Goal: Information Seeking & Learning: Learn about a topic

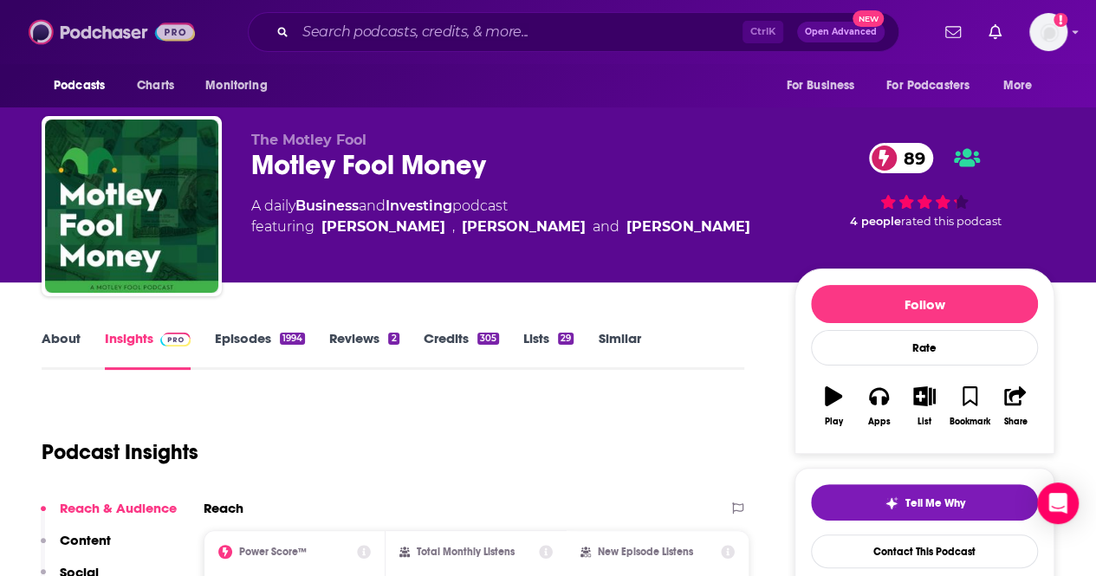
click at [66, 25] on img at bounding box center [112, 32] width 166 height 33
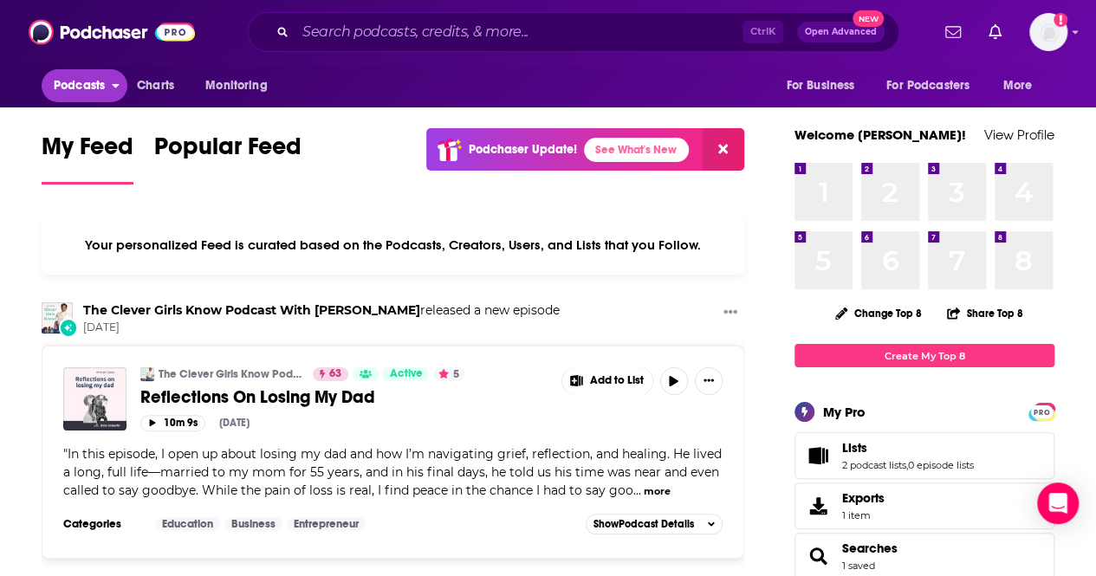
click at [116, 89] on button "Podcasts" at bounding box center [85, 85] width 86 height 33
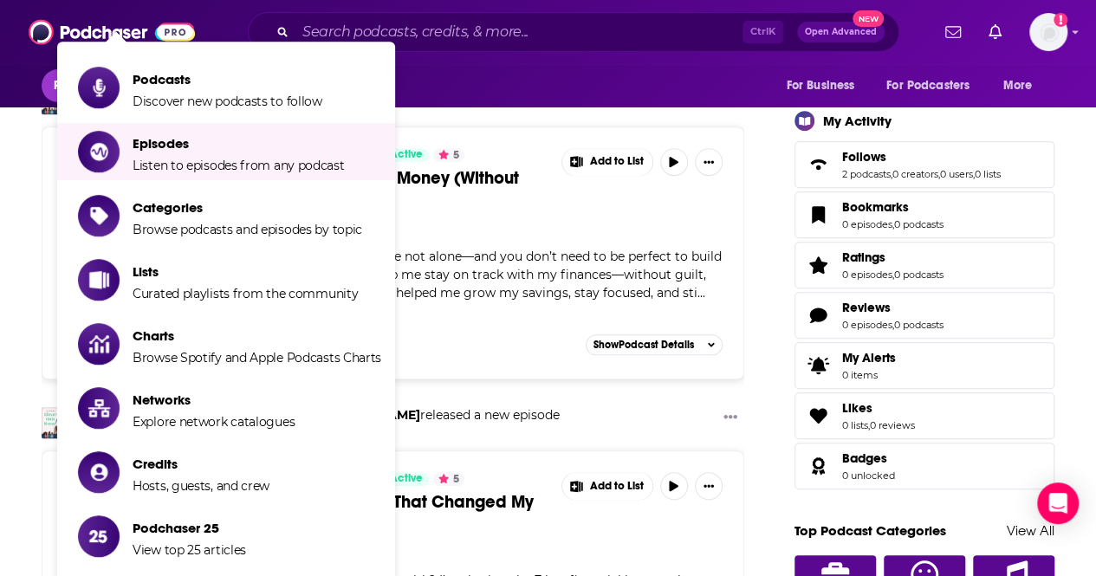
scroll to position [520, 0]
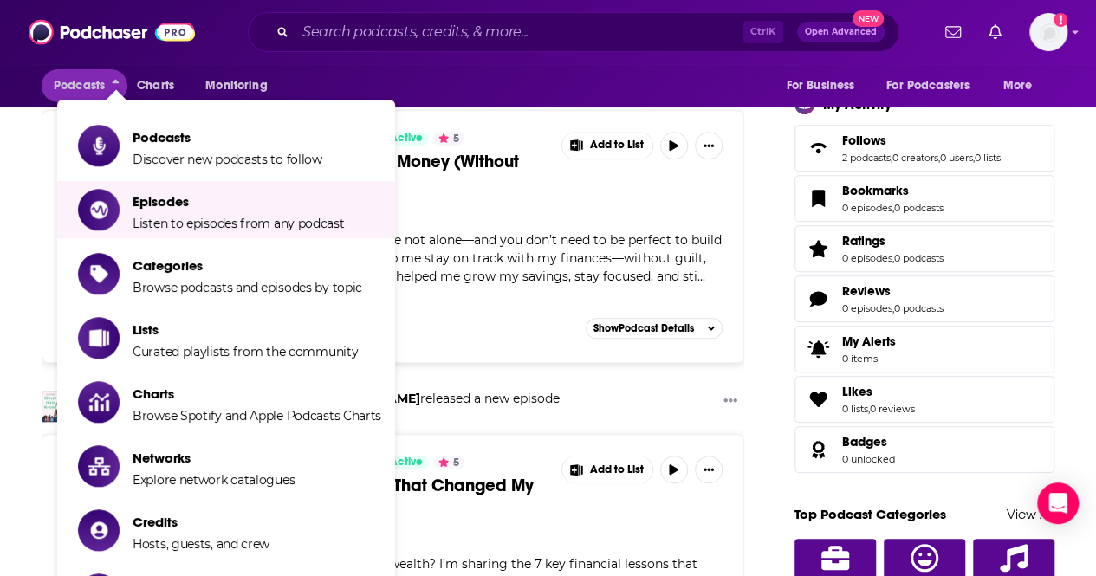
click at [689, 70] on div "Podcasts Charts Monitoring For Business For Podcasters More" at bounding box center [548, 85] width 1096 height 43
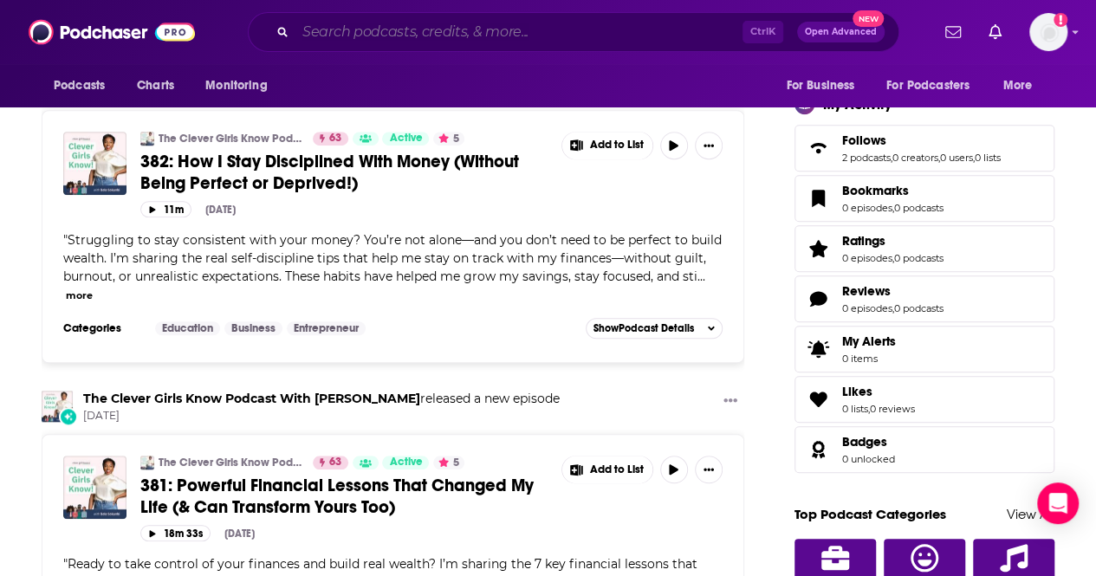
click at [396, 30] on input "Search podcasts, credits, & more..." at bounding box center [518, 32] width 447 height 28
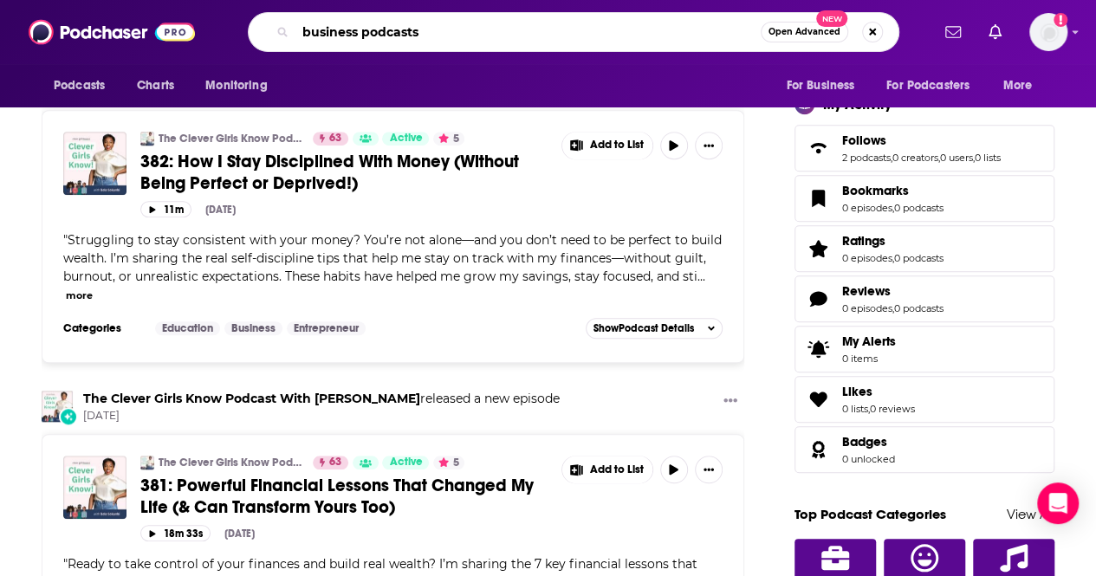
type input "business podcasts"
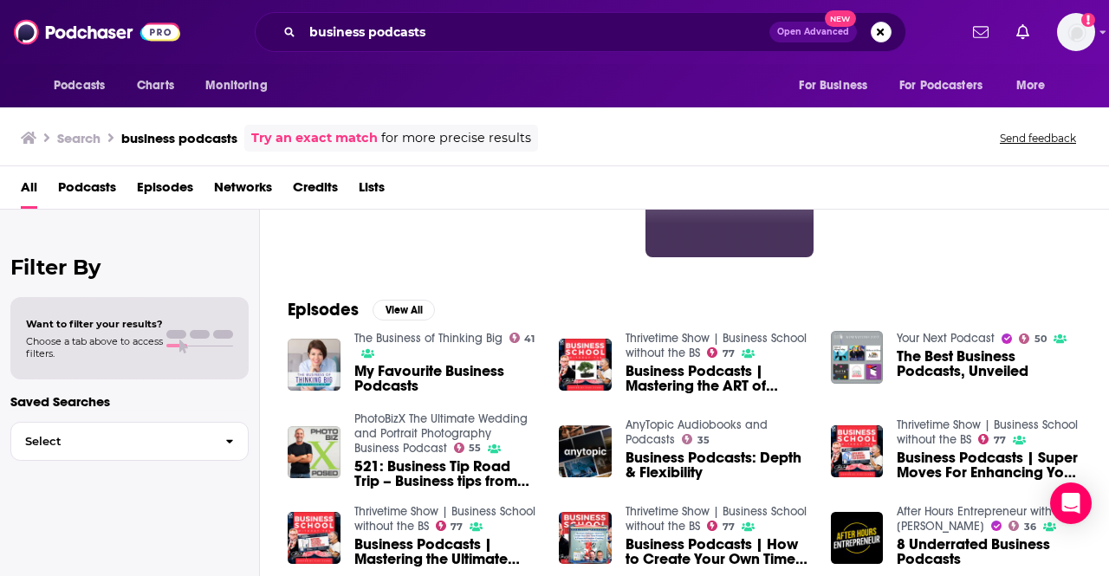
scroll to position [260, 0]
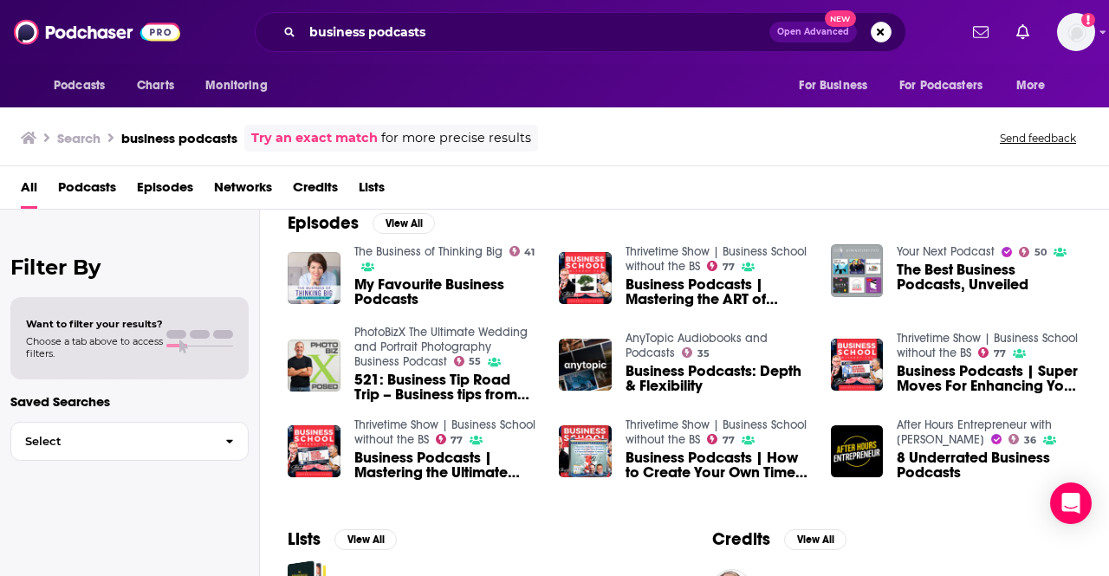
click at [102, 189] on span "Podcasts" at bounding box center [87, 191] width 58 height 36
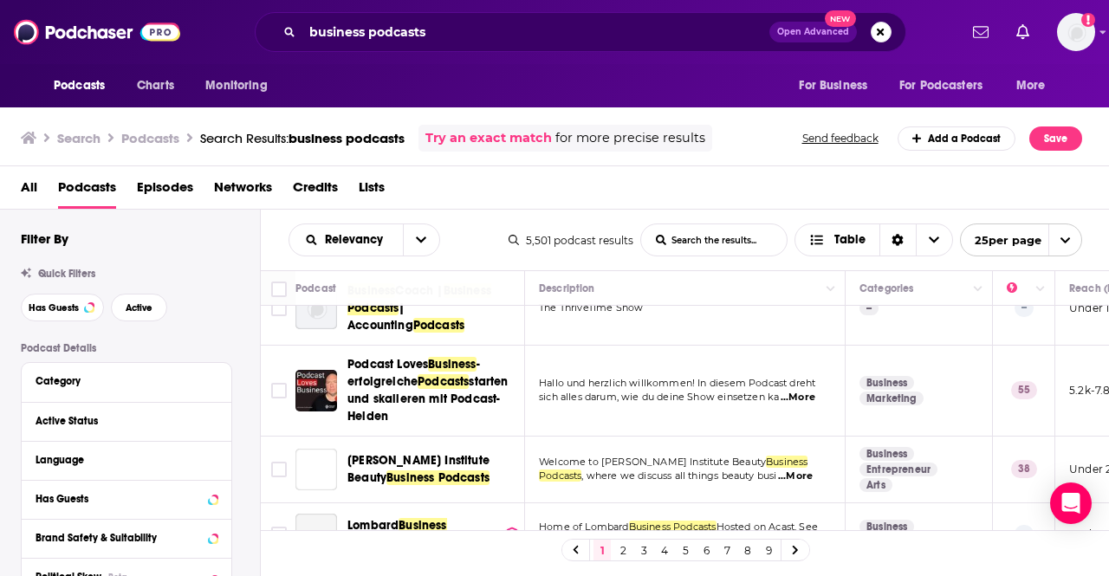
scroll to position [606, 0]
